Goal: Information Seeking & Learning: Understand process/instructions

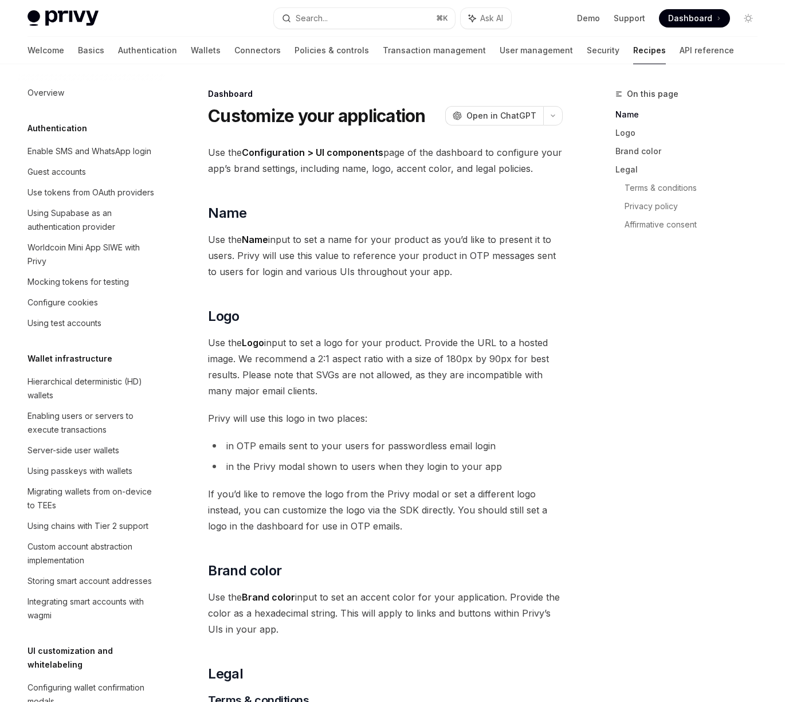
scroll to position [597, 0]
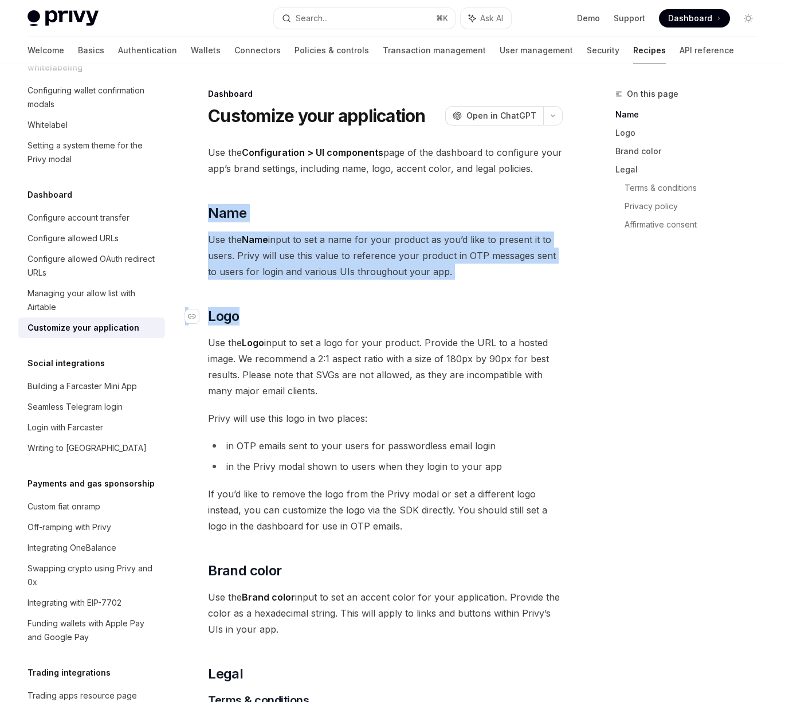
drag, startPoint x: 315, startPoint y: 199, endPoint x: 484, endPoint y: 319, distance: 207.5
click at [484, 319] on div "Use the Configuration > UI components page of the dashboard to configure your a…" at bounding box center [385, 585] width 355 height 883
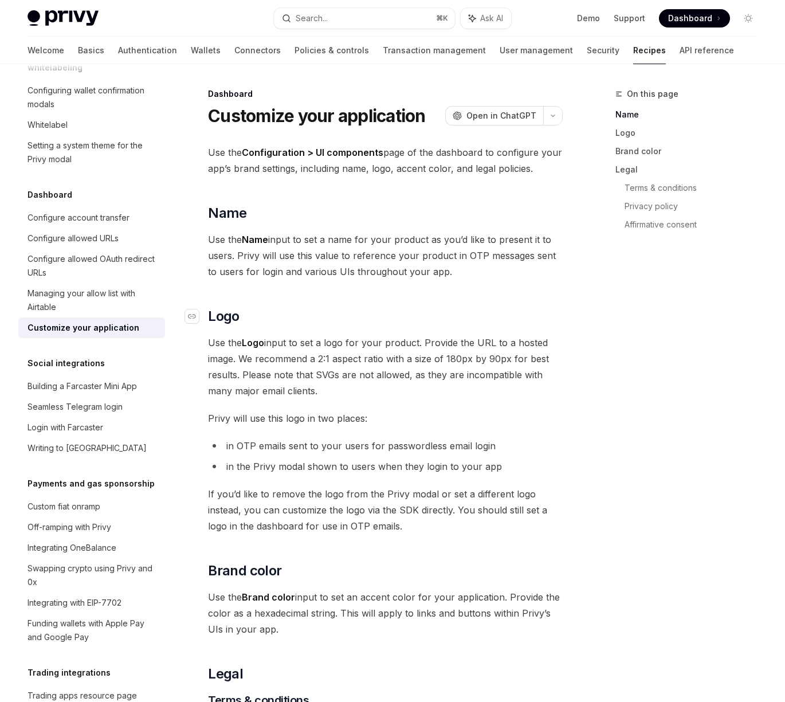
drag, startPoint x: 484, startPoint y: 319, endPoint x: 468, endPoint y: 323, distance: 16.5
click at [484, 319] on h2 "​ Logo" at bounding box center [385, 316] width 355 height 18
drag, startPoint x: 399, startPoint y: 330, endPoint x: 395, endPoint y: 392, distance: 62.6
click at [395, 392] on div "Use the Configuration > UI components page of the dashboard to configure your a…" at bounding box center [385, 585] width 355 height 883
click at [395, 392] on span "Use the Logo input to set a logo for your product. Provide the URL to a hosted …" at bounding box center [385, 367] width 355 height 64
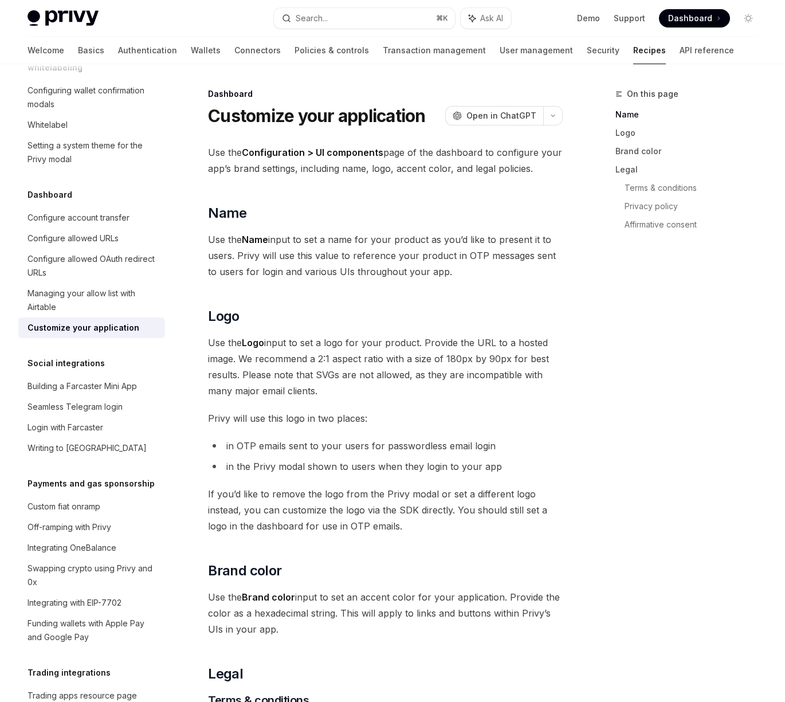
drag, startPoint x: 391, startPoint y: 394, endPoint x: 354, endPoint y: 469, distance: 83.8
click at [357, 469] on div "Use the Configuration > UI components page of the dashboard to configure your a…" at bounding box center [385, 585] width 355 height 883
click at [354, 468] on li "in the Privy modal shown to users when they login to your app" at bounding box center [385, 466] width 355 height 16
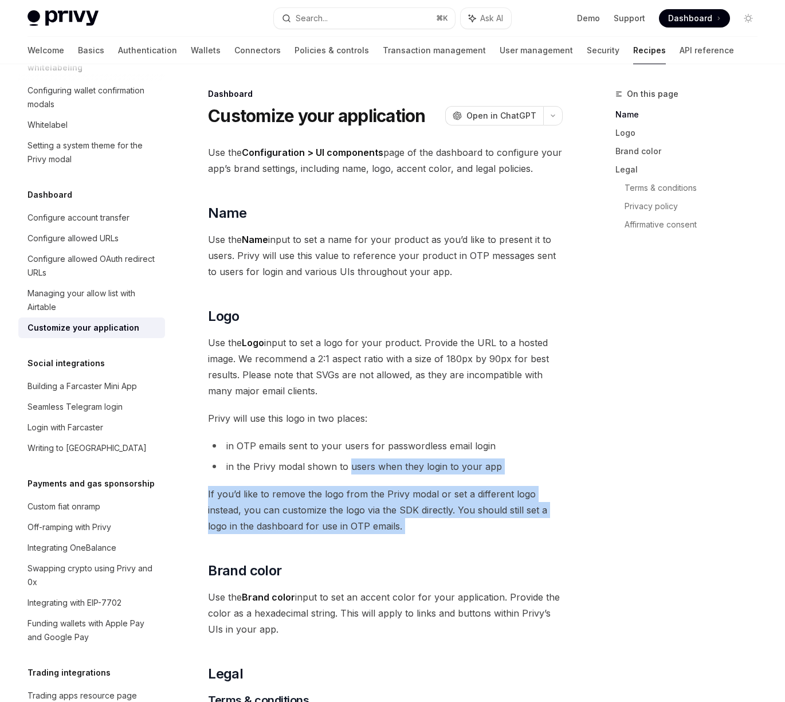
drag, startPoint x: 357, startPoint y: 468, endPoint x: 497, endPoint y: 522, distance: 150.4
click at [497, 522] on div "Use the Configuration > UI components page of the dashboard to configure your a…" at bounding box center [385, 585] width 355 height 883
click at [497, 522] on span "If you’d like to remove the logo from the Privy modal or set a different logo i…" at bounding box center [385, 510] width 355 height 48
drag, startPoint x: 497, startPoint y: 522, endPoint x: 281, endPoint y: 485, distance: 218.5
click at [284, 486] on span "If you’d like to remove the logo from the Privy modal or set a different logo i…" at bounding box center [385, 510] width 355 height 48
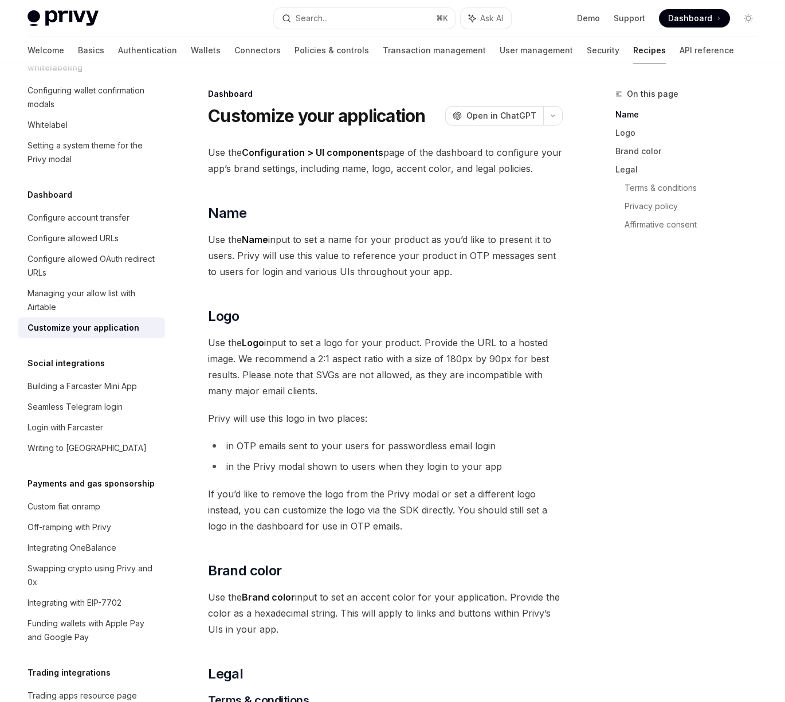
click at [279, 486] on span "If you’d like to remove the logo from the Privy modal or set a different logo i…" at bounding box center [385, 510] width 355 height 48
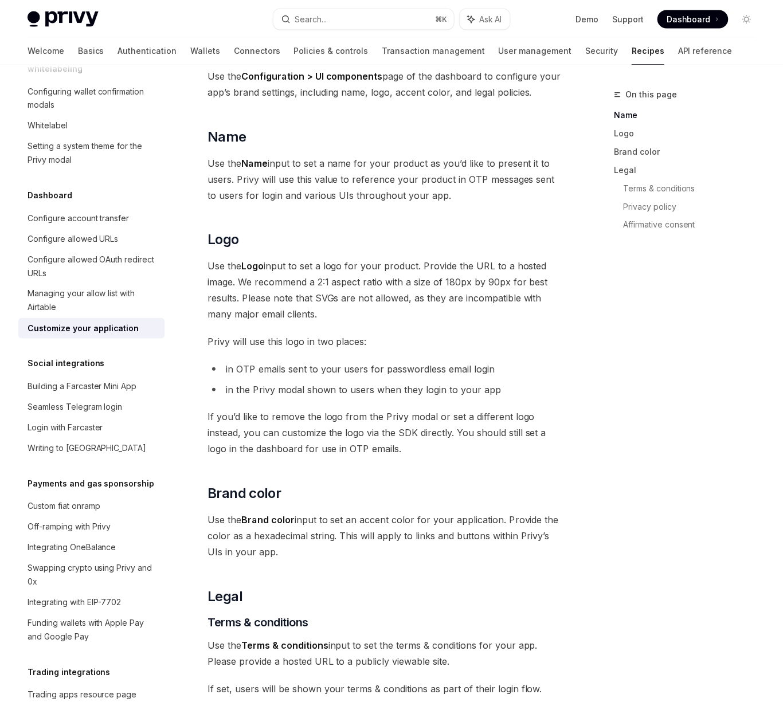
scroll to position [0, 0]
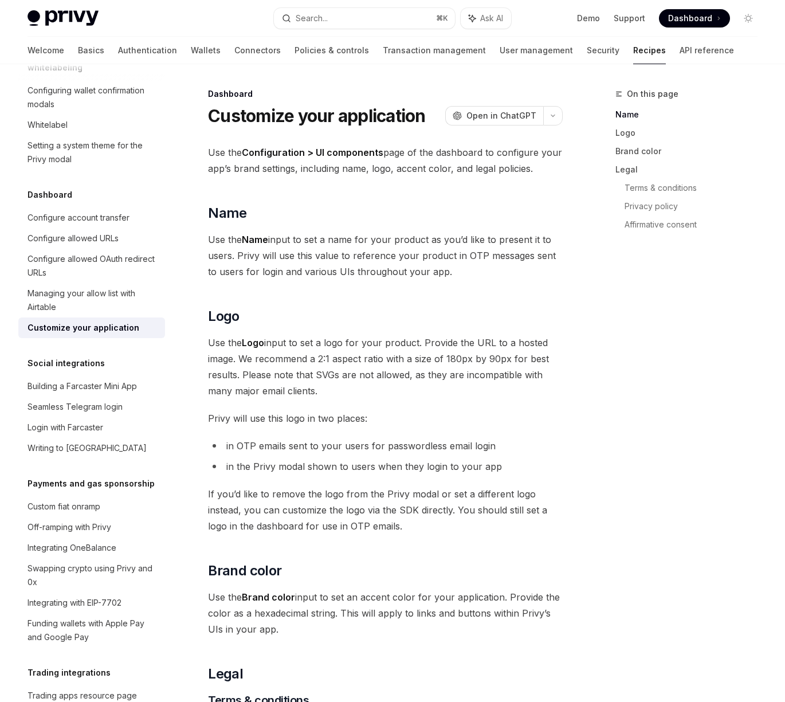
type textarea "*"
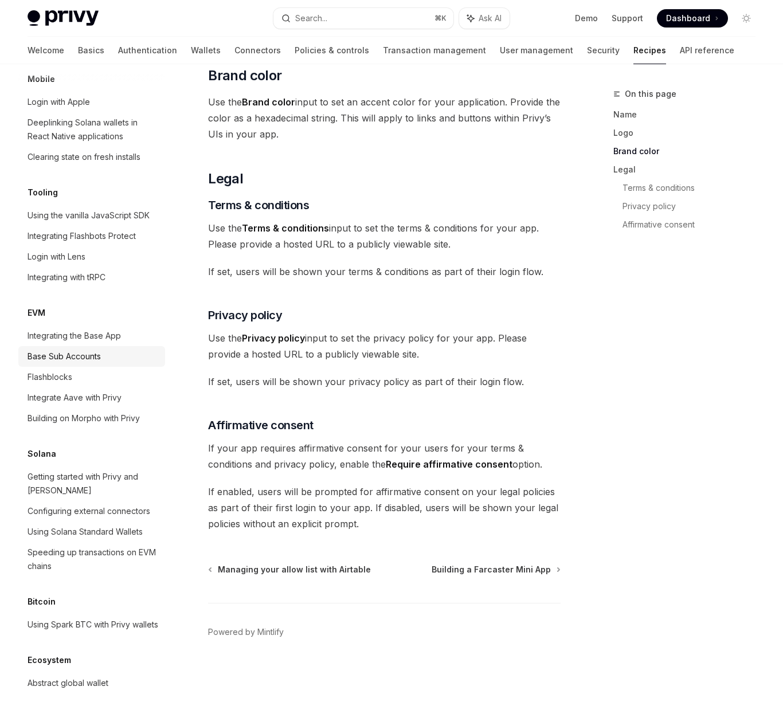
scroll to position [1477, 0]
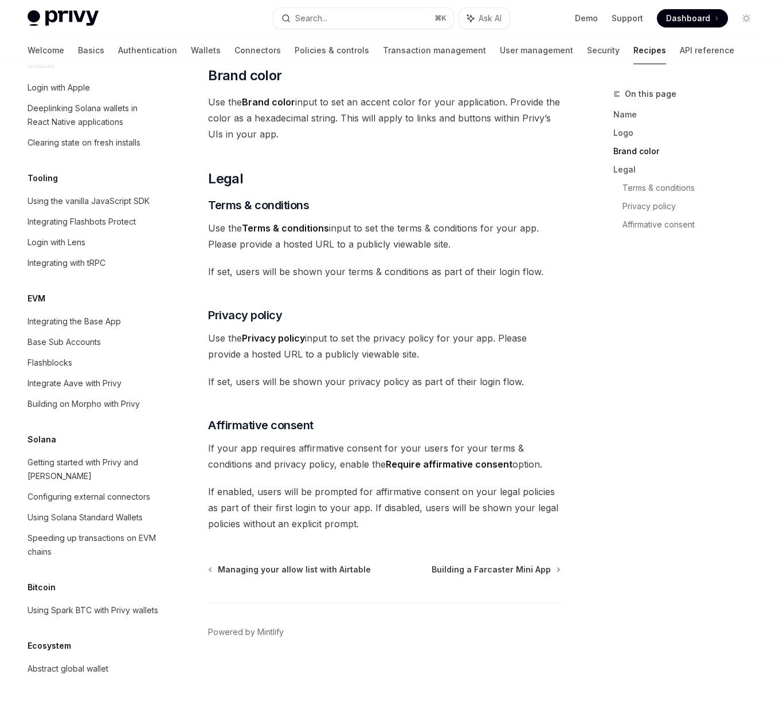
drag, startPoint x: 332, startPoint y: 425, endPoint x: 454, endPoint y: 387, distance: 127.1
click at [333, 425] on h3 "​ Affirmative consent" at bounding box center [384, 425] width 352 height 16
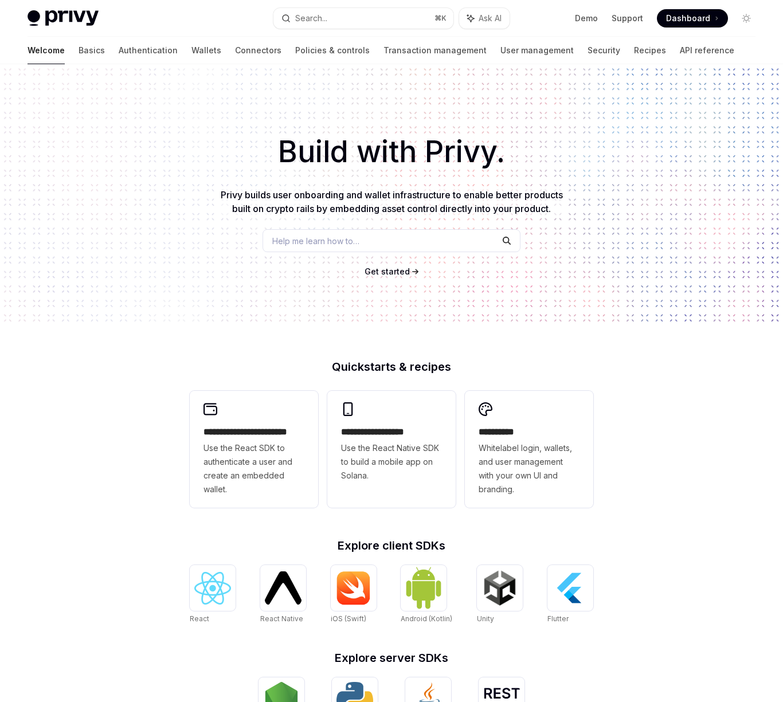
click at [344, 248] on div "Help me learn how to…" at bounding box center [391, 240] width 258 height 23
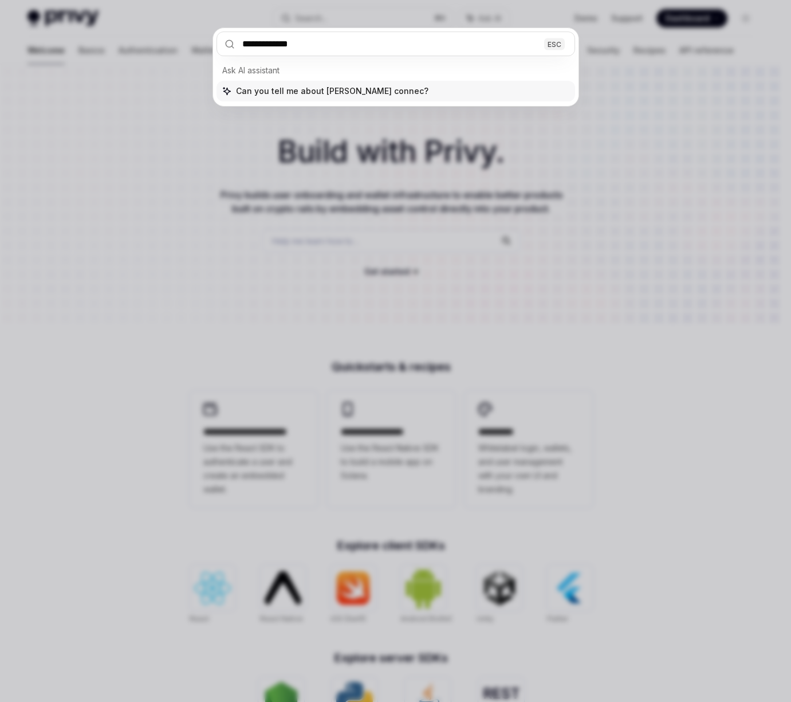
type input "**********"
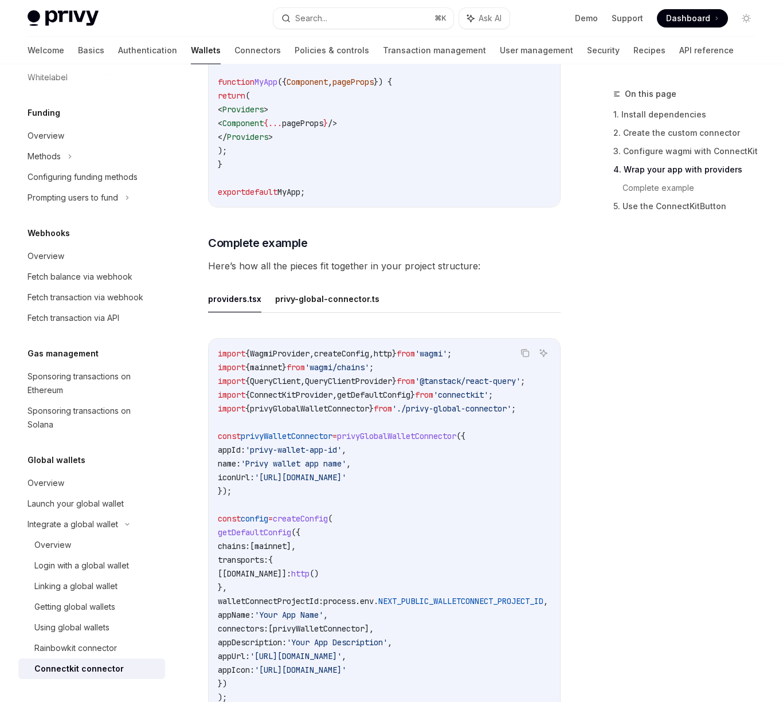
scroll to position [1641, 0]
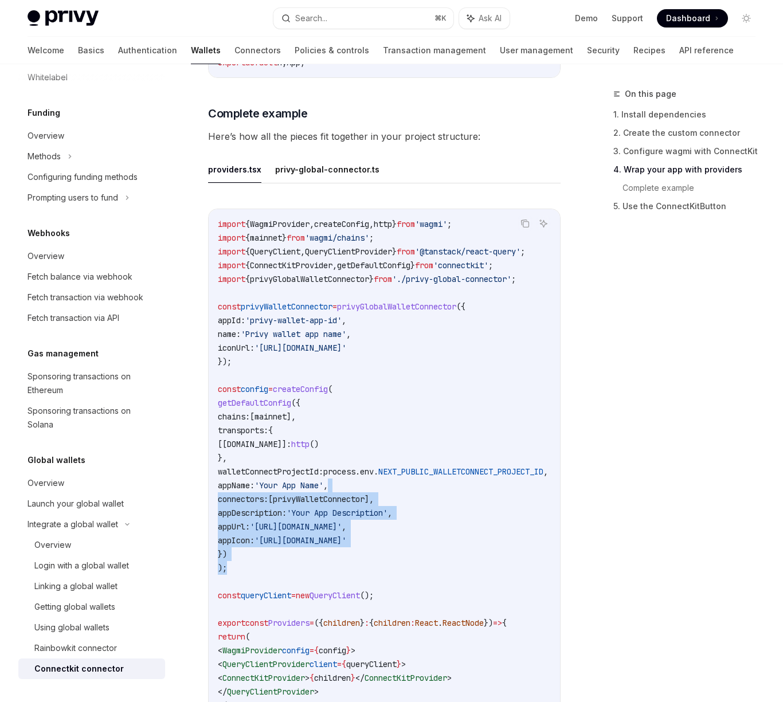
drag, startPoint x: 373, startPoint y: 490, endPoint x: 398, endPoint y: 573, distance: 86.3
click at [398, 573] on code "import { WagmiProvider , createConfig , http } from 'wagmi' ; import { mainnet …" at bounding box center [397, 478] width 358 height 523
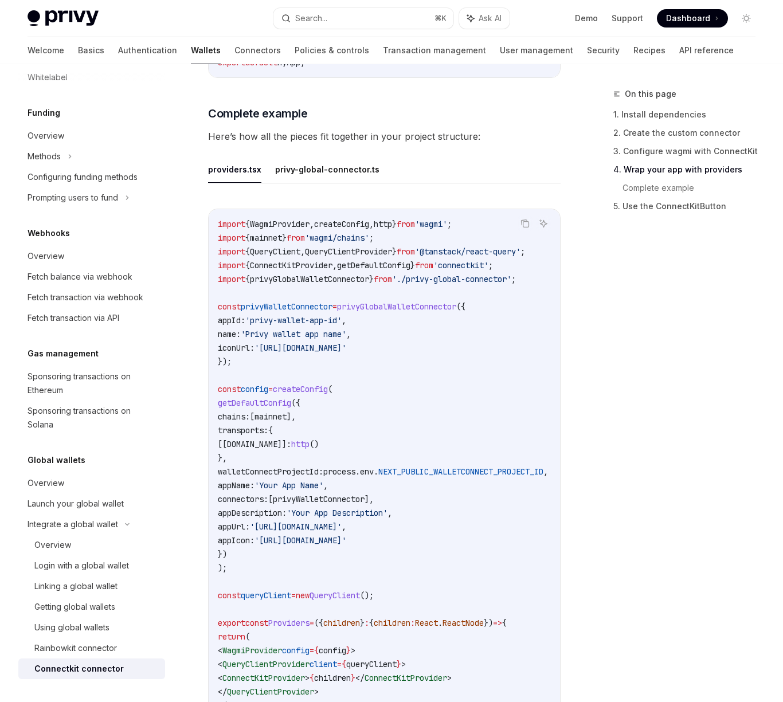
click at [399, 573] on code "import { WagmiProvider , createConfig , http } from 'wagmi' ; import { mainnet …" at bounding box center [397, 478] width 358 height 523
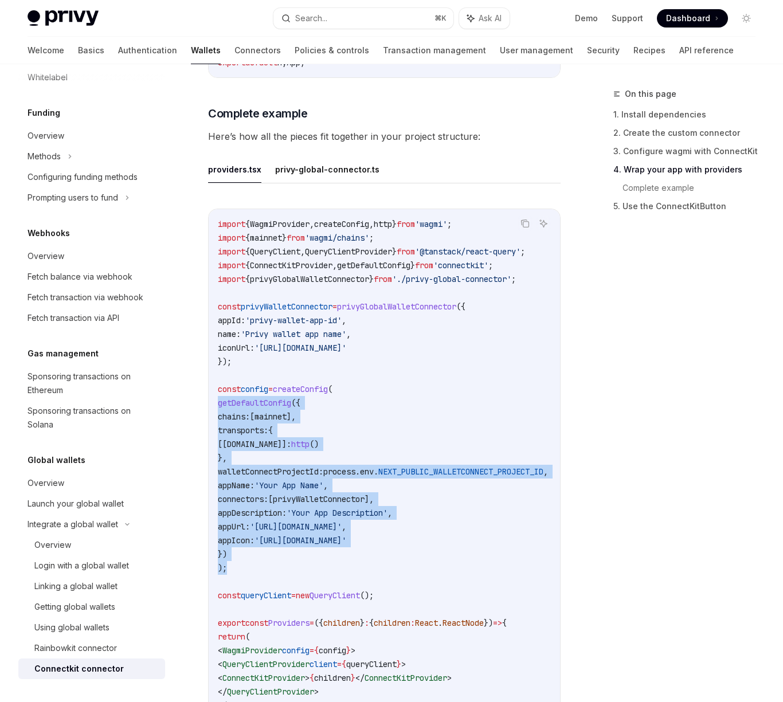
drag, startPoint x: 386, startPoint y: 583, endPoint x: 202, endPoint y: 407, distance: 254.6
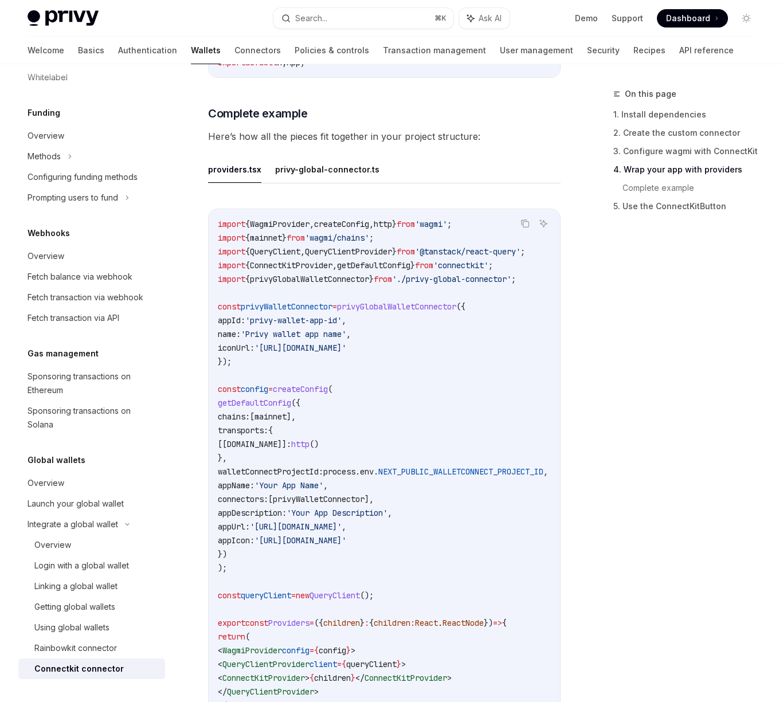
click at [620, 420] on div "On this page 1. Install dependencies 2. Create the custom connector 3. Configur…" at bounding box center [677, 394] width 174 height 615
drag, startPoint x: 332, startPoint y: 144, endPoint x: 441, endPoint y: 147, distance: 108.9
click at [410, 142] on span "Here’s how all the pieces fit together in your project structure:" at bounding box center [384, 136] width 352 height 16
click at [309, 179] on button "privy-global-connector.ts" at bounding box center [327, 169] width 104 height 27
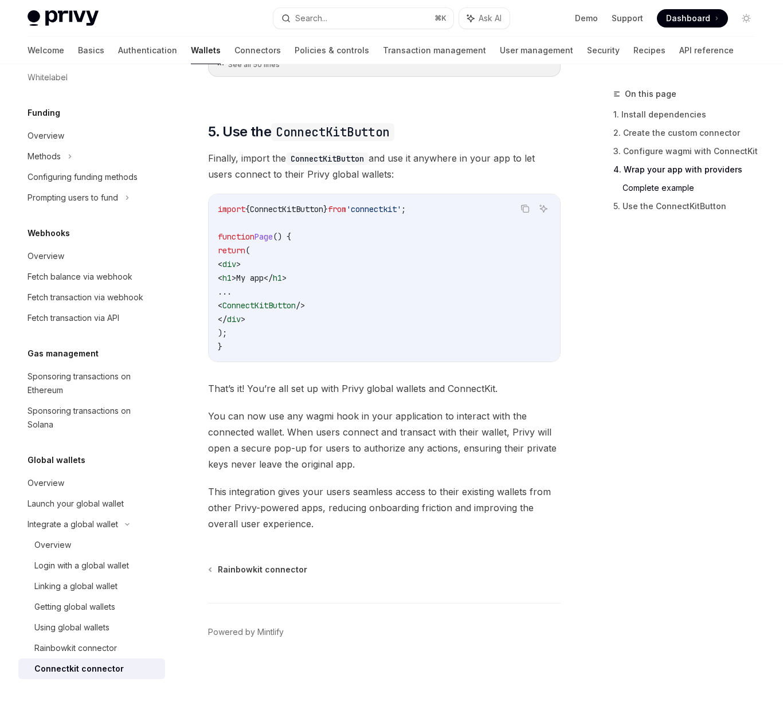
scroll to position [1580, 0]
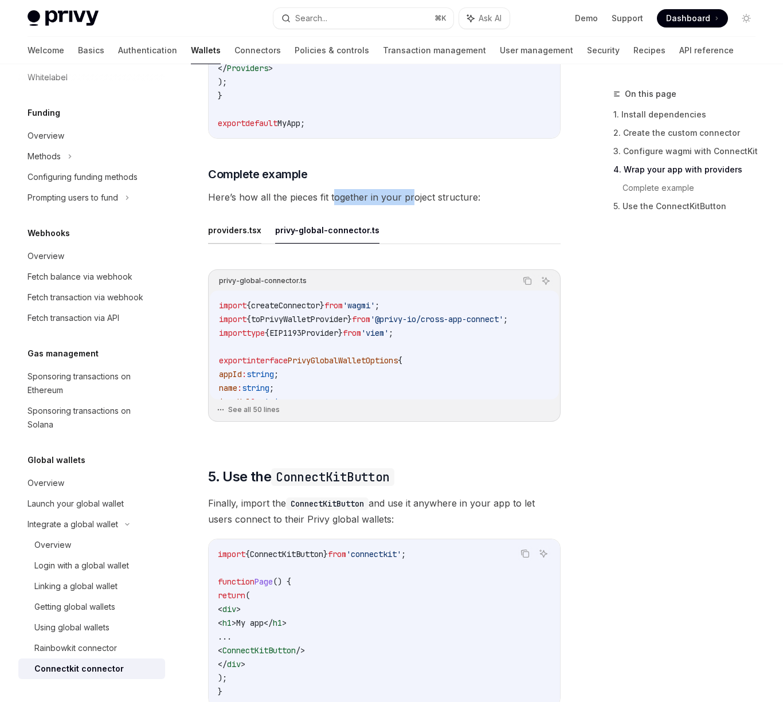
click at [246, 241] on button "providers.tsx" at bounding box center [234, 230] width 53 height 27
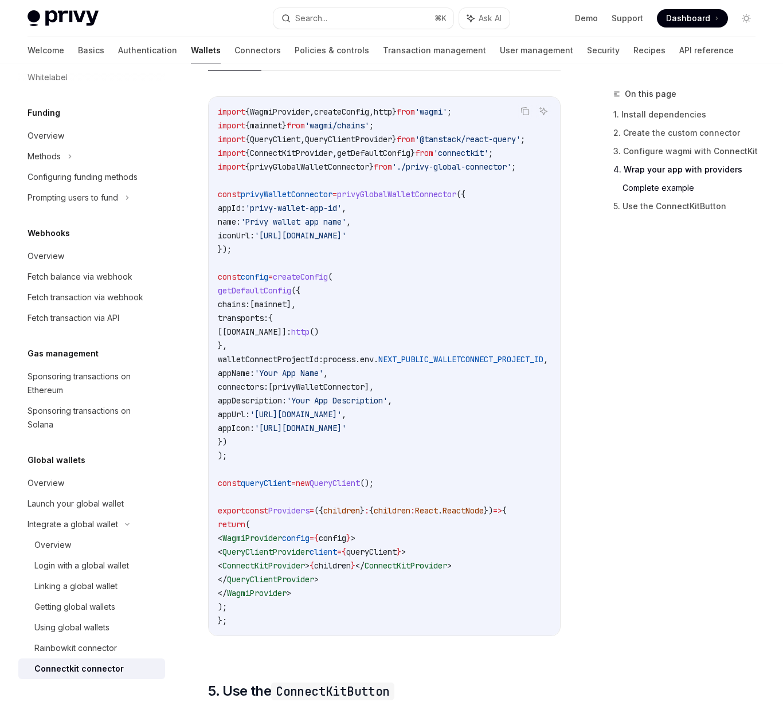
scroll to position [1840, 0]
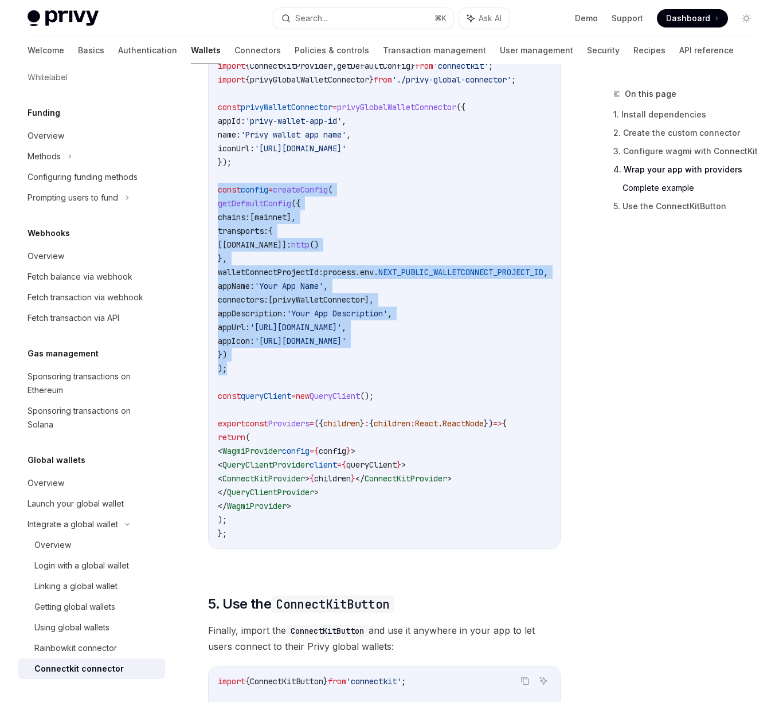
drag, startPoint x: 276, startPoint y: 375, endPoint x: 199, endPoint y: 203, distance: 188.3
copy code "const config = createConfig ( getDefaultConfig ({ chains: [ mainnet ], transpor…"
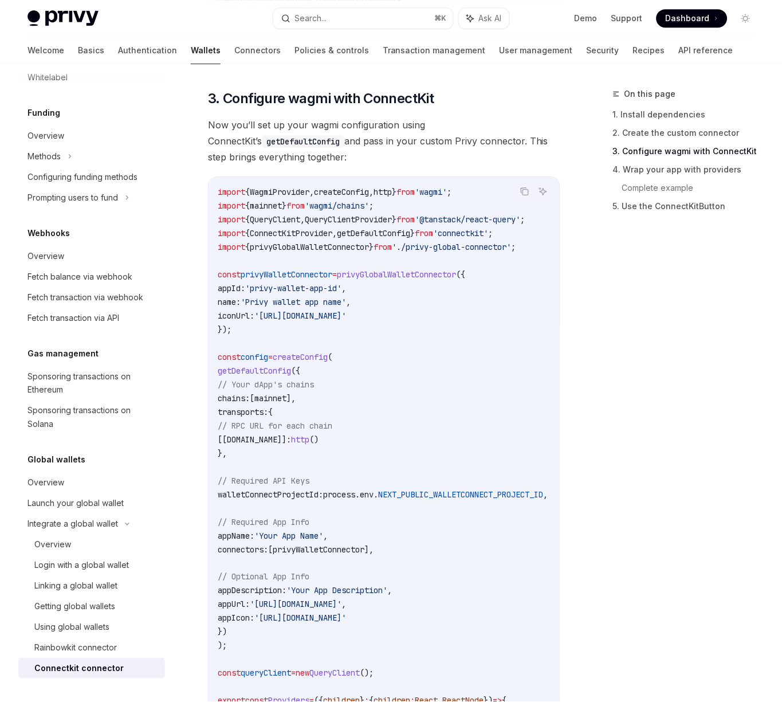
scroll to position [556, 0]
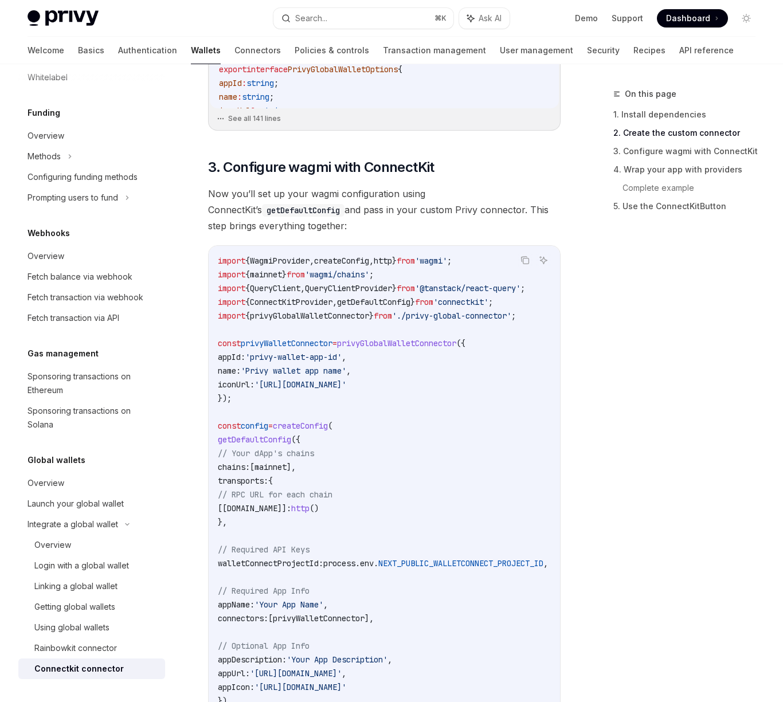
type textarea "*"
drag, startPoint x: 445, startPoint y: 349, endPoint x: 463, endPoint y: 362, distance: 21.8
click at [463, 362] on code "import { WagmiProvider , createConfig , http } from 'wagmi' ; import { mainnet …" at bounding box center [397, 570] width 358 height 633
click at [464, 360] on code "import { WagmiProvider , createConfig , http } from 'wagmi' ; import { mainnet …" at bounding box center [397, 570] width 358 height 633
drag, startPoint x: 408, startPoint y: 424, endPoint x: 718, endPoint y: 343, distance: 320.6
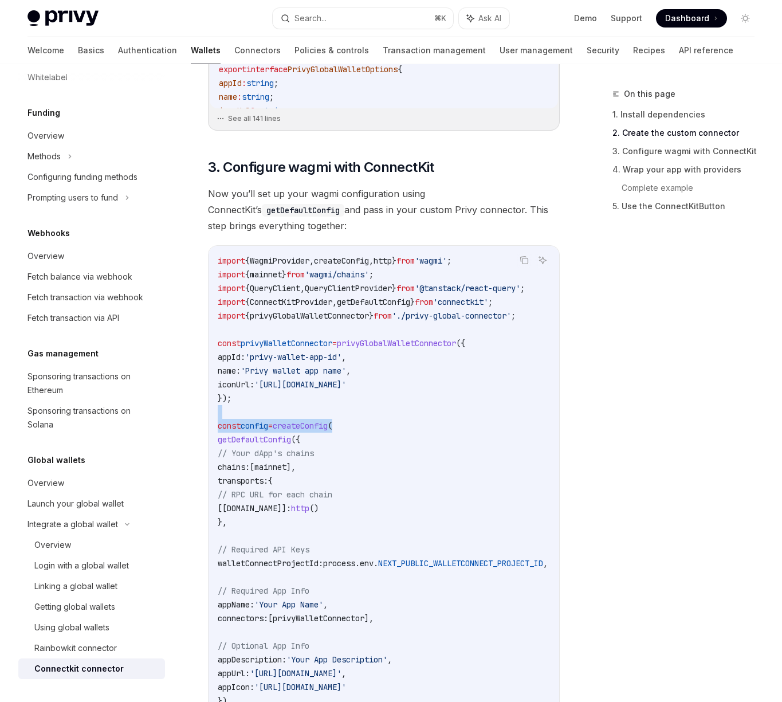
click at [415, 418] on code "import { WagmiProvider , createConfig , http } from 'wagmi' ; import { mainnet …" at bounding box center [397, 570] width 358 height 633
drag, startPoint x: 382, startPoint y: 192, endPoint x: 435, endPoint y: 224, distance: 61.9
click at [435, 222] on span "Now you’ll set up your wagmi configuration using ConnectKit’s getDefaultConfig …" at bounding box center [384, 210] width 352 height 48
drag, startPoint x: 436, startPoint y: 228, endPoint x: 428, endPoint y: 236, distance: 11.3
click at [437, 228] on span "Now you’ll set up your wagmi configuration using ConnectKit’s getDefaultConfig …" at bounding box center [384, 210] width 352 height 48
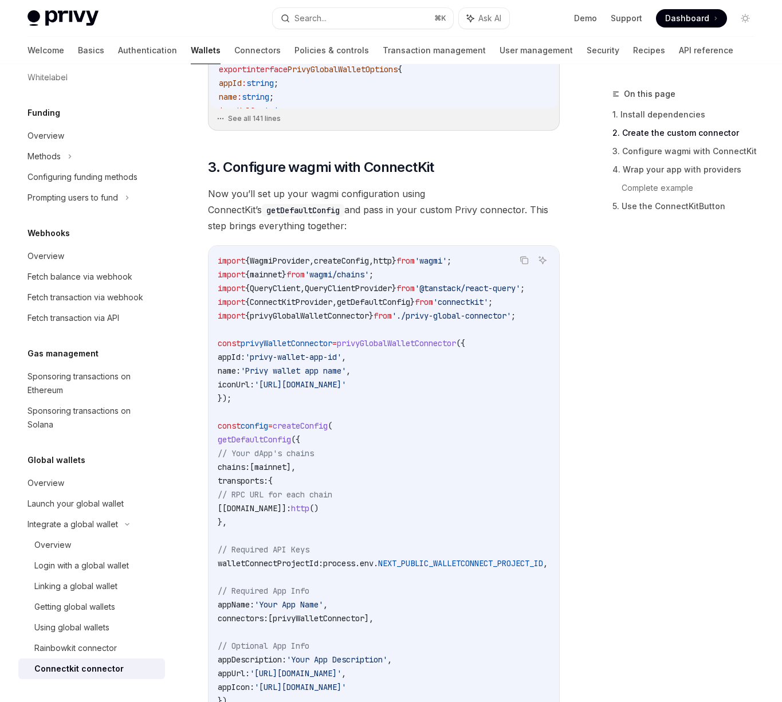
drag, startPoint x: 428, startPoint y: 236, endPoint x: 225, endPoint y: 154, distance: 218.6
drag, startPoint x: 228, startPoint y: 155, endPoint x: 218, endPoint y: 168, distance: 16.9
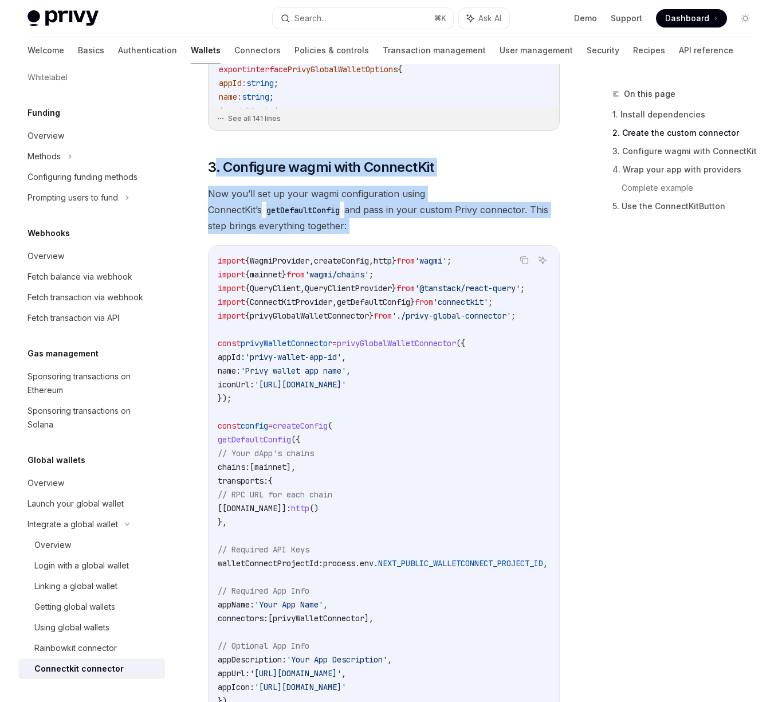
drag, startPoint x: 218, startPoint y: 168, endPoint x: 368, endPoint y: 248, distance: 169.7
drag, startPoint x: 360, startPoint y: 241, endPoint x: 246, endPoint y: 168, distance: 135.3
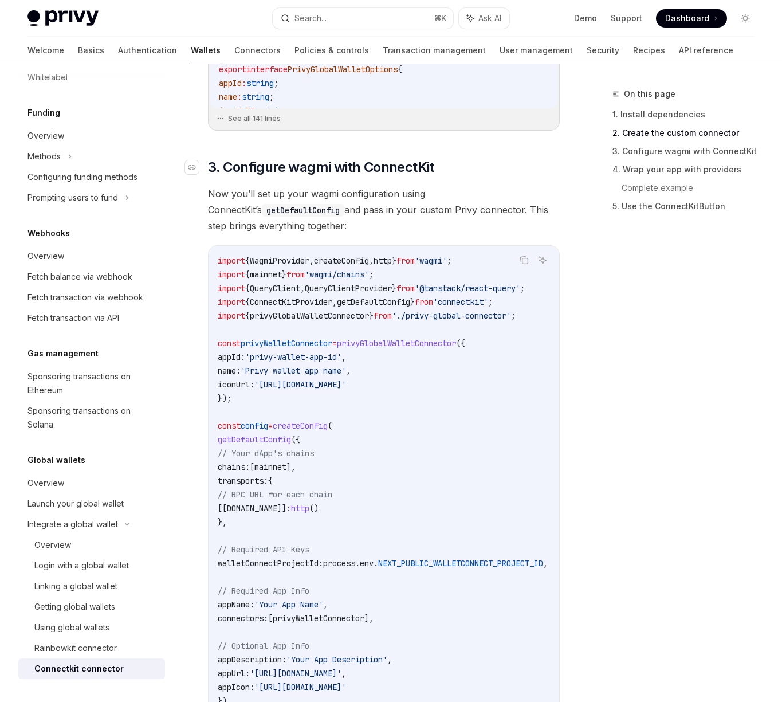
click at [248, 168] on span "3. Configure wagmi with ConnectKit" at bounding box center [321, 167] width 226 height 18
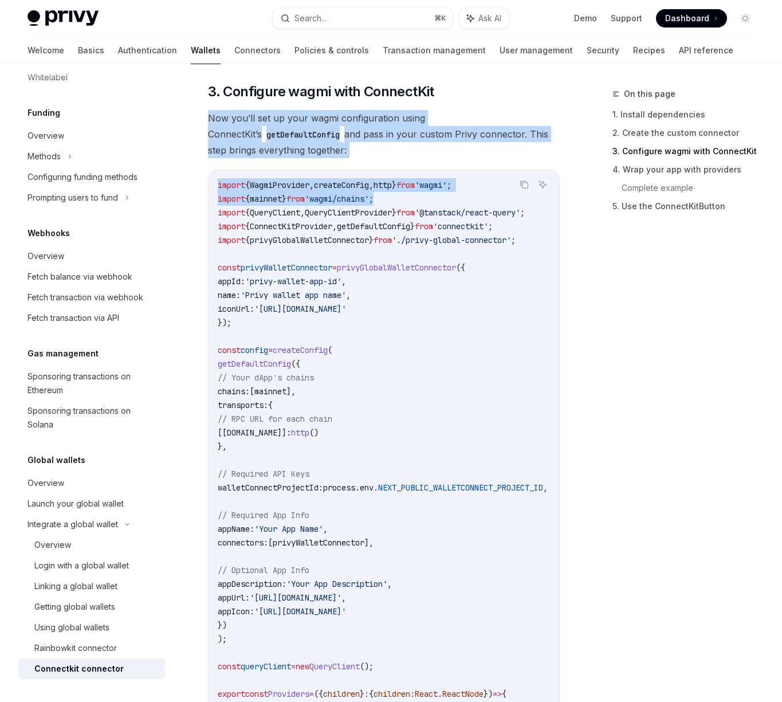
drag, startPoint x: 272, startPoint y: 167, endPoint x: 414, endPoint y: 207, distance: 147.7
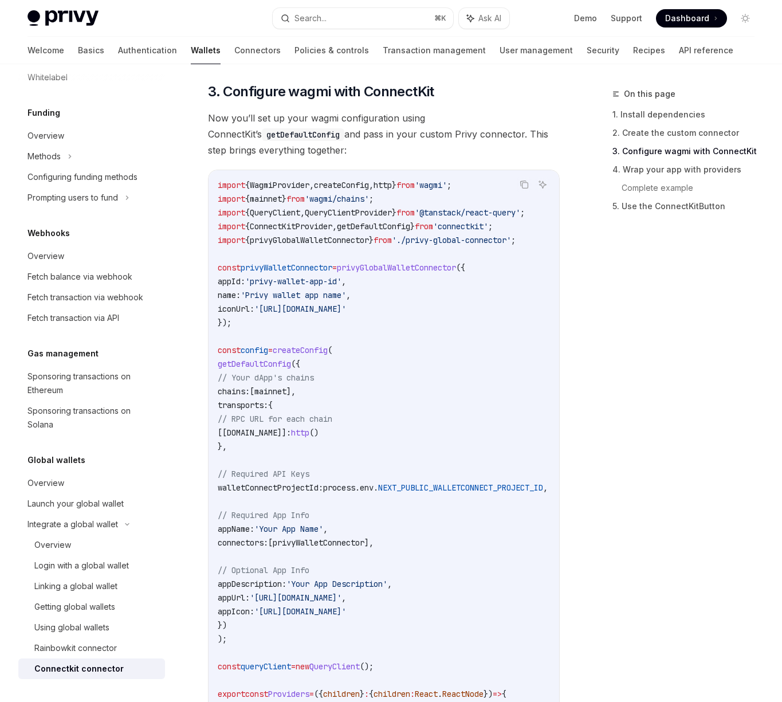
drag, startPoint x: 652, startPoint y: 329, endPoint x: 636, endPoint y: 326, distance: 16.3
click at [652, 329] on div "On this page 1. Install dependencies 2. Create the custom connector 3. Configur…" at bounding box center [677, 394] width 174 height 615
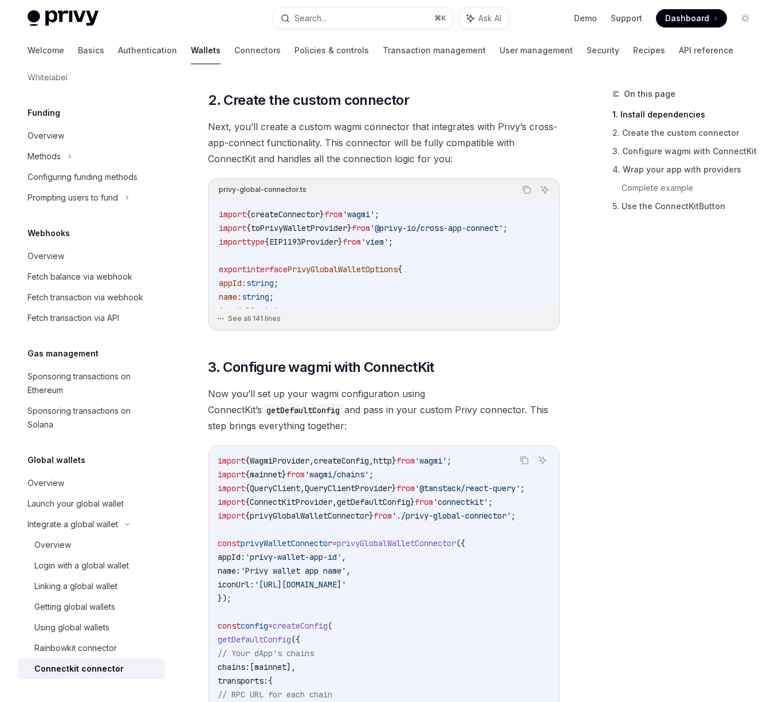
scroll to position [88, 0]
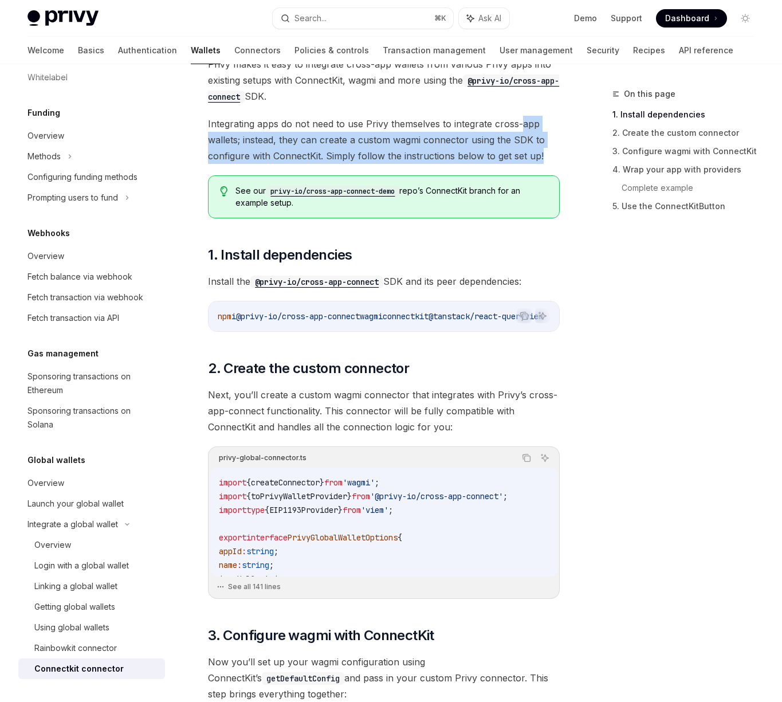
drag, startPoint x: 522, startPoint y: 119, endPoint x: 544, endPoint y: 153, distance: 40.7
click at [544, 153] on span "Integrating apps do not need to use Privy themselves to integrate cross-app wal…" at bounding box center [384, 140] width 352 height 48
click at [544, 154] on span "Integrating apps do not need to use Privy themselves to integrate cross-app wal…" at bounding box center [384, 140] width 352 height 48
drag, startPoint x: 528, startPoint y: 154, endPoint x: 201, endPoint y: 118, distance: 329.8
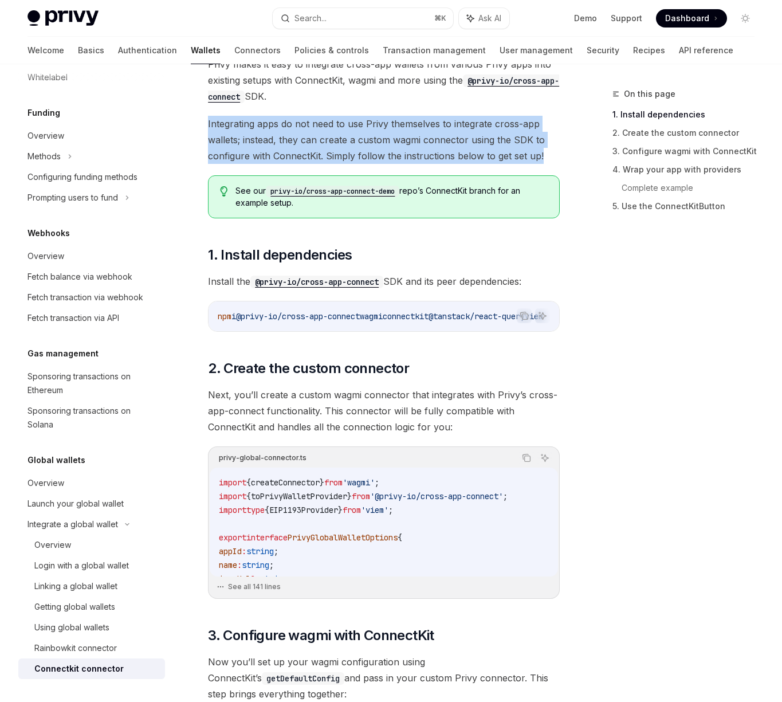
drag, startPoint x: 202, startPoint y: 119, endPoint x: 541, endPoint y: 163, distance: 342.1
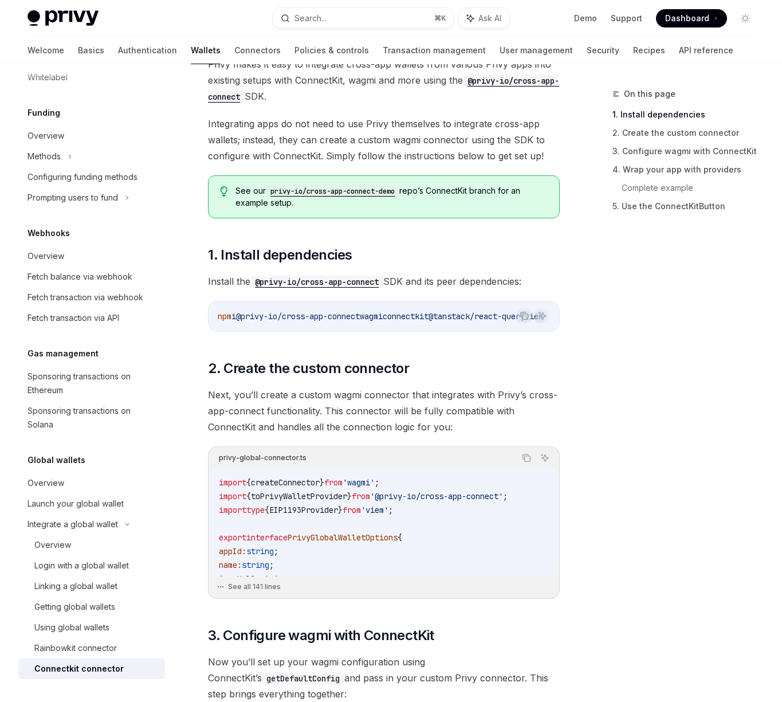
click at [542, 162] on span "Integrating apps do not need to use Privy themselves to integrate cross-app wal…" at bounding box center [384, 140] width 352 height 48
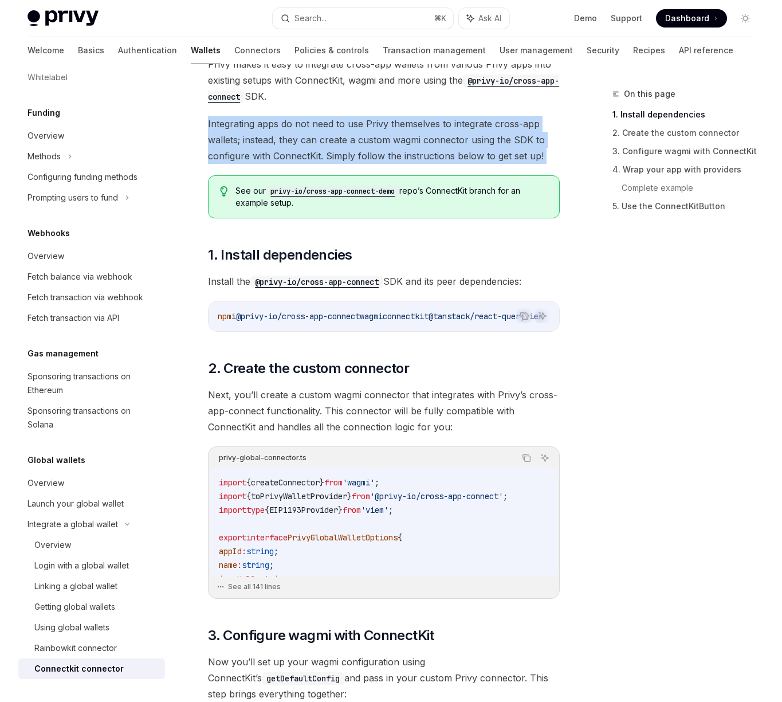
drag, startPoint x: 542, startPoint y: 162, endPoint x: 231, endPoint y: 119, distance: 313.7
click at [215, 117] on span "Integrating apps do not need to use Privy themselves to integrate cross-app wal…" at bounding box center [384, 140] width 352 height 48
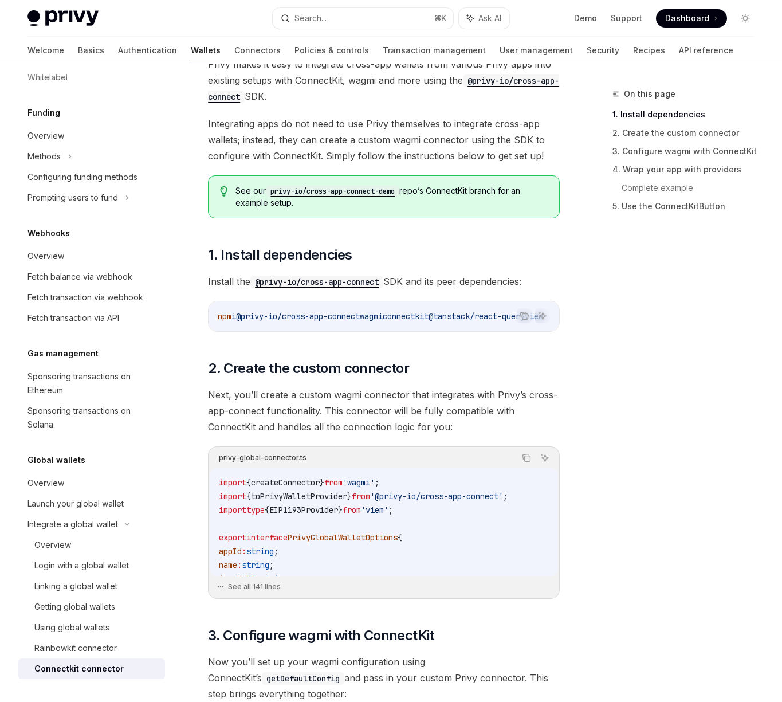
click at [601, 433] on div "On this page 1. Install dependencies 2. Create the custom connector 3. Configur…" at bounding box center [677, 394] width 174 height 615
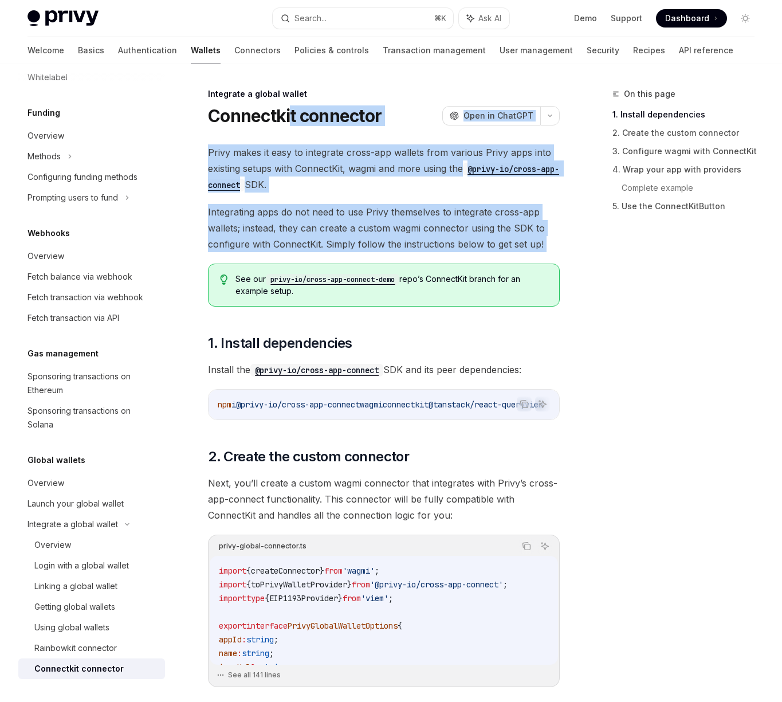
drag, startPoint x: 288, startPoint y: 118, endPoint x: 587, endPoint y: 218, distance: 314.8
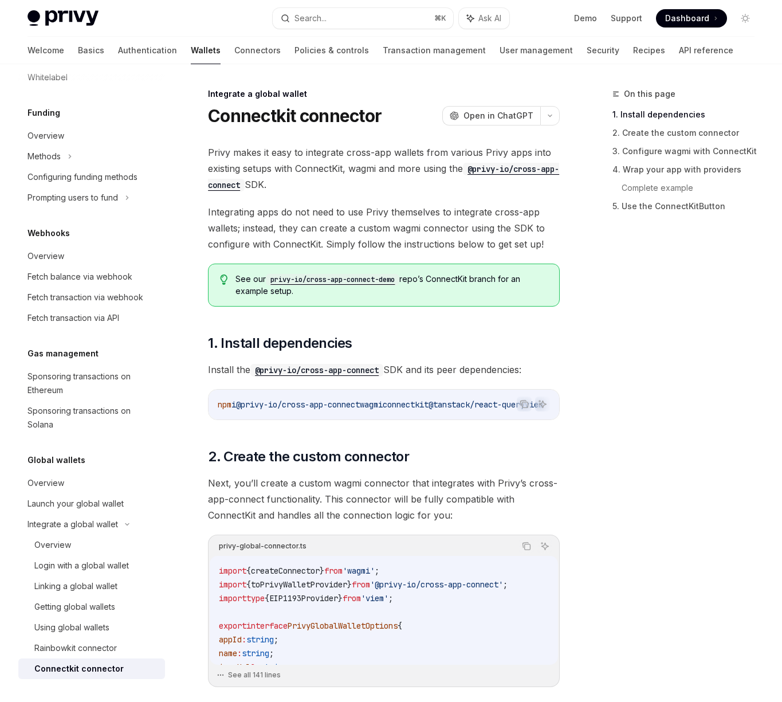
drag, startPoint x: 567, startPoint y: 248, endPoint x: 594, endPoint y: 114, distance: 136.1
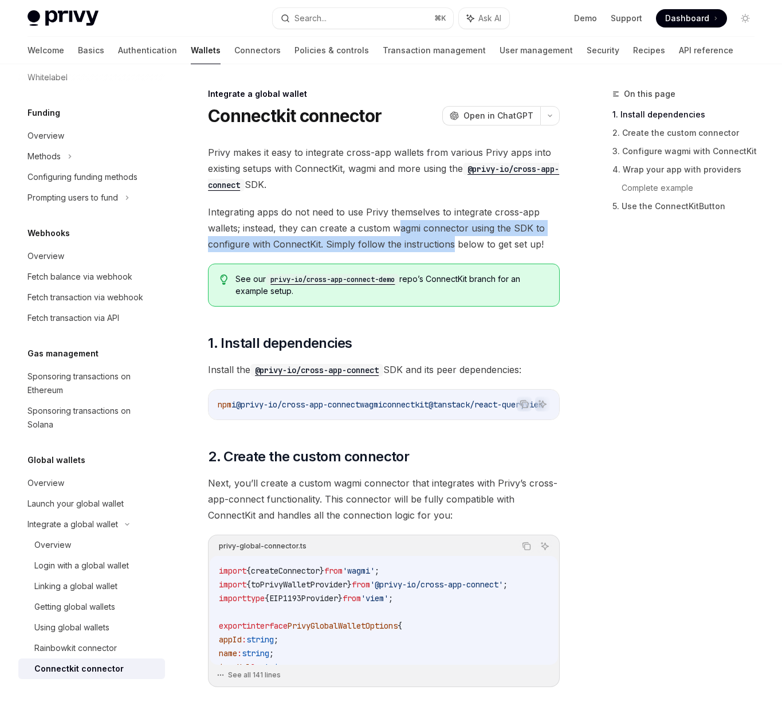
drag, startPoint x: 453, startPoint y: 244, endPoint x: 397, endPoint y: 220, distance: 60.9
click at [397, 220] on span "Integrating apps do not need to use Privy themselves to integrate cross-app wal…" at bounding box center [384, 228] width 352 height 48
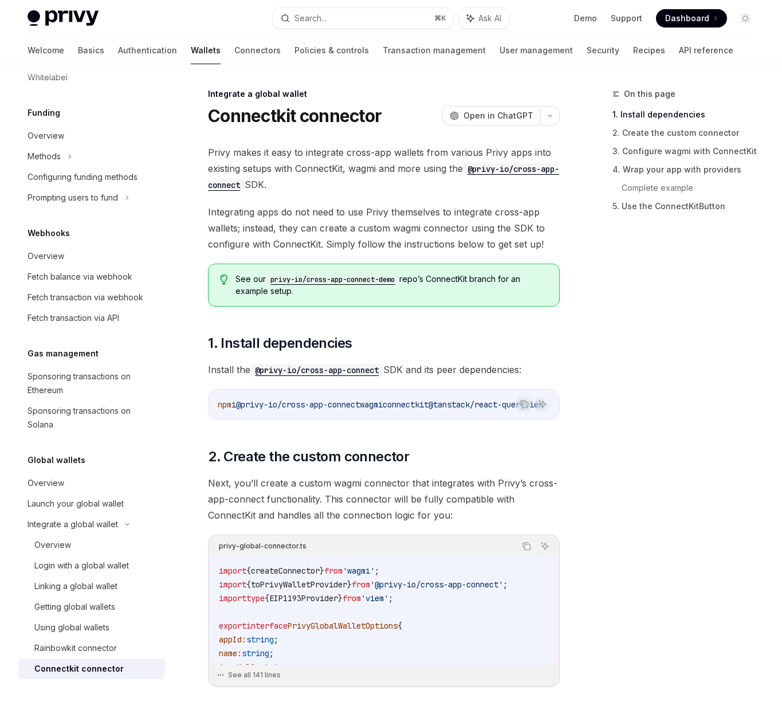
click at [396, 209] on span "Integrating apps do not need to use Privy themselves to integrate cross-app wal…" at bounding box center [384, 228] width 352 height 48
